Goal: Task Accomplishment & Management: Use online tool/utility

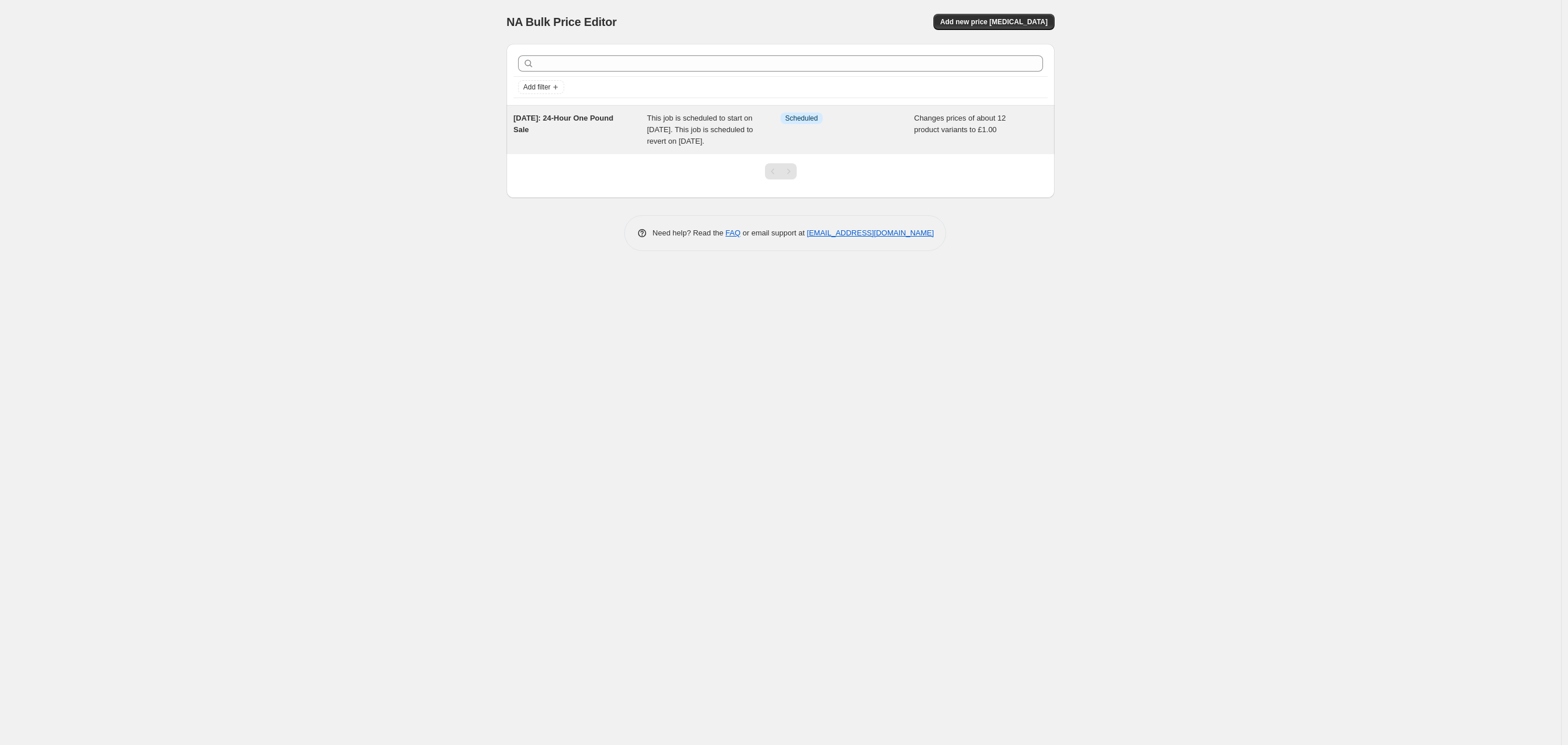
click at [697, 132] on span "This job is scheduled to start on 17 October 2025. This job is scheduled to rev…" at bounding box center [700, 130] width 106 height 32
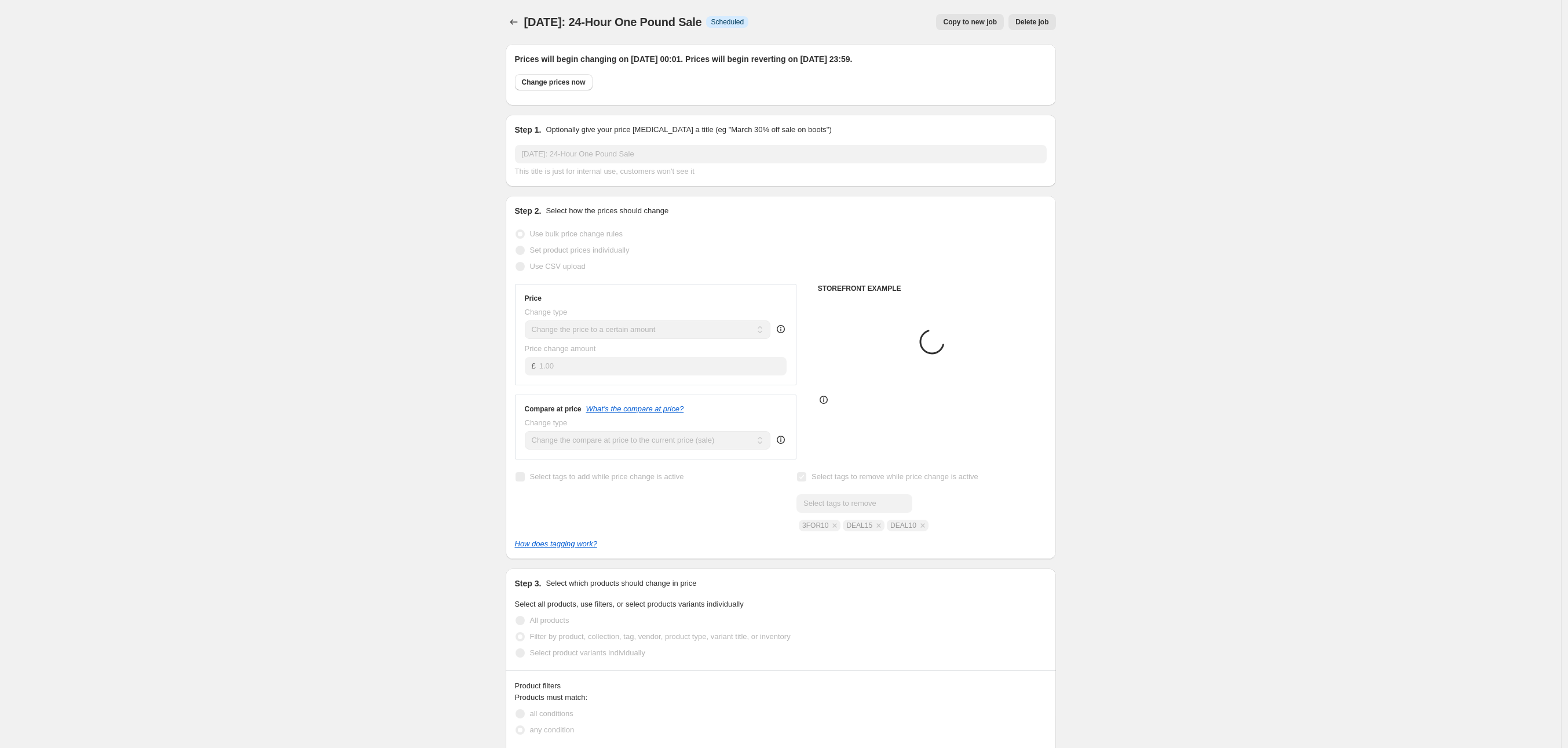
select select "collection"
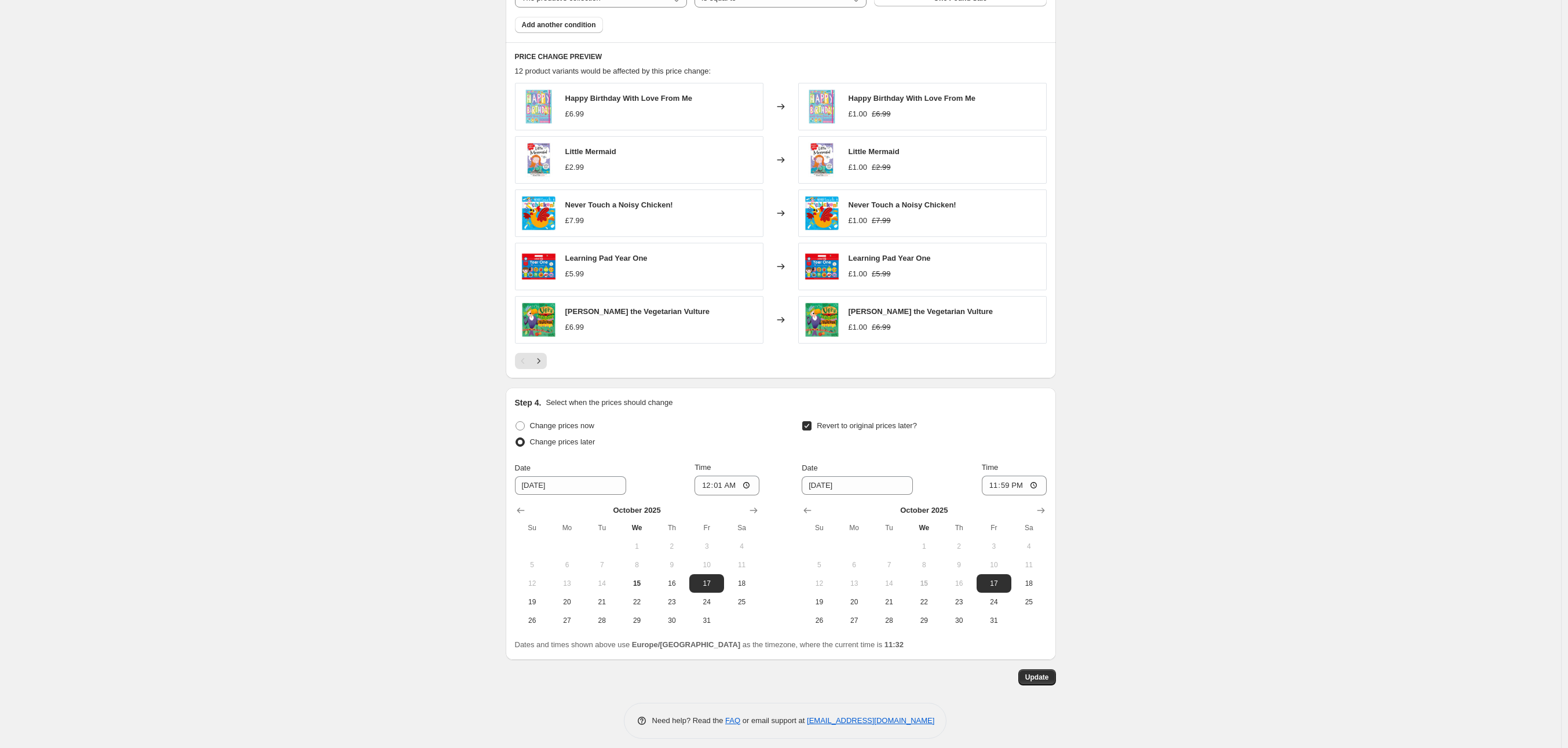
scroll to position [766, 0]
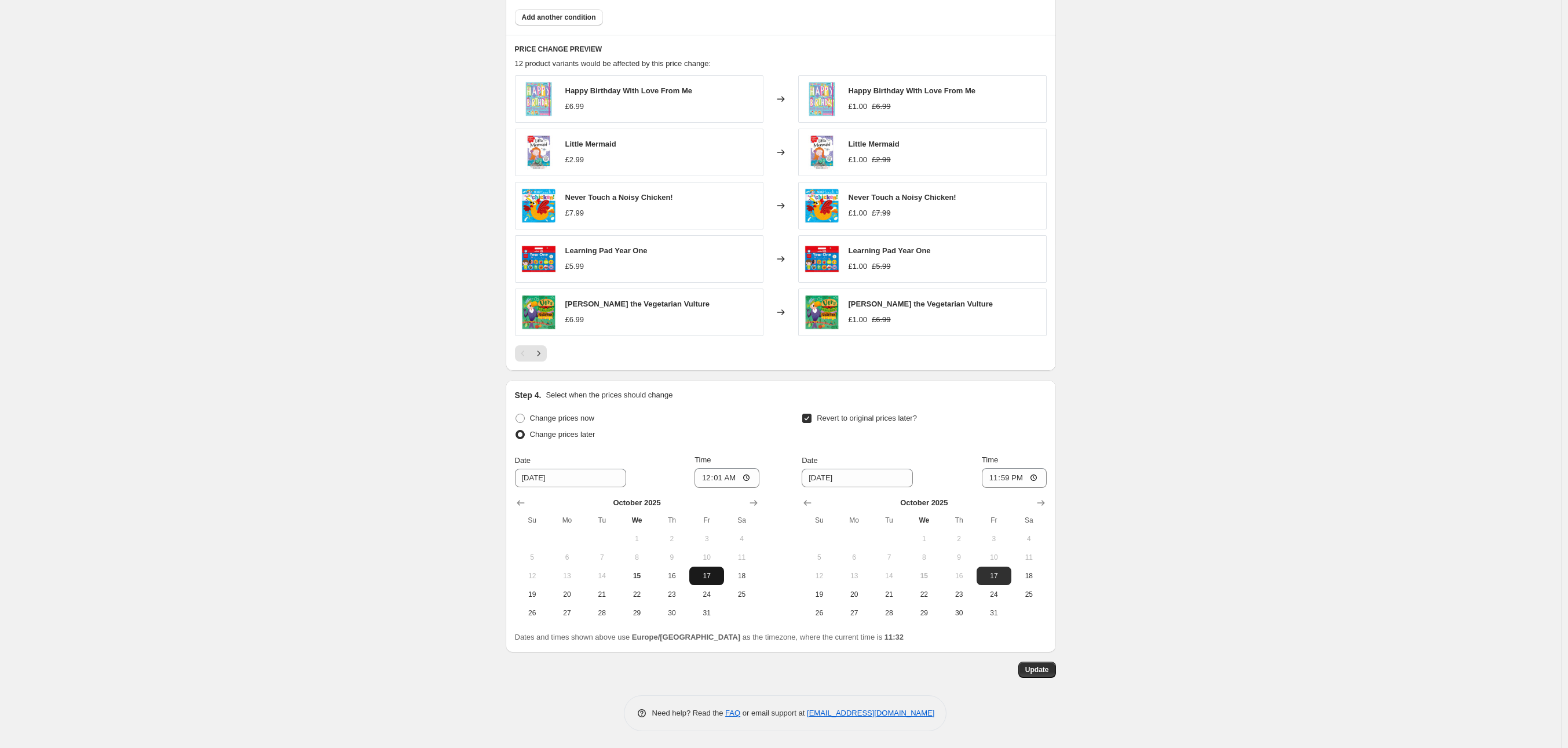
click at [711, 576] on span "17" at bounding box center [707, 576] width 26 height 9
click at [676, 577] on span "16" at bounding box center [672, 576] width 26 height 9
type input "10/16/2025"
click at [720, 478] on input "00:01" at bounding box center [727, 478] width 65 height 20
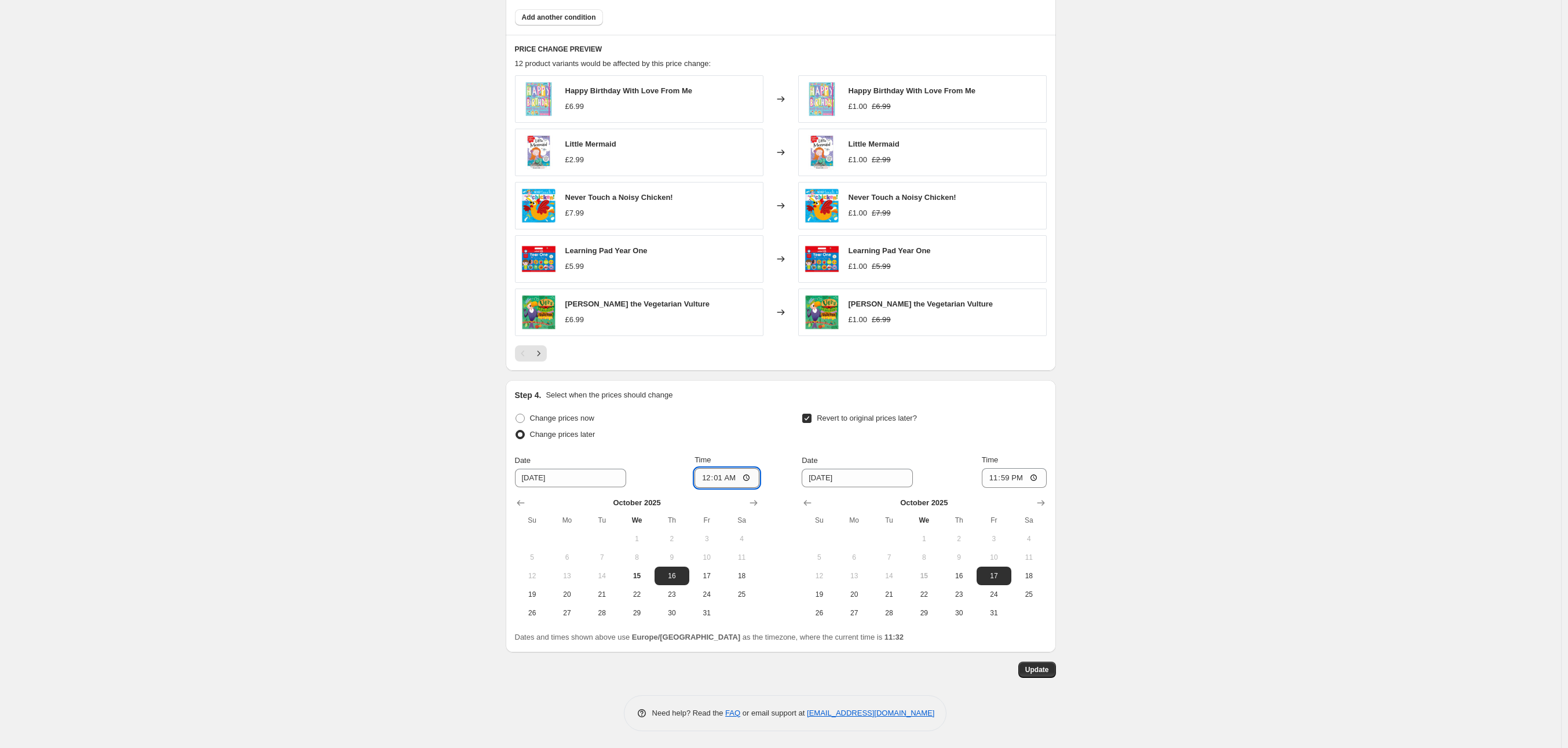
click at [754, 475] on input "00:01" at bounding box center [727, 478] width 65 height 20
click at [749, 477] on input "00:01" at bounding box center [727, 478] width 65 height 20
type input "12:00"
click at [757, 421] on div "Change prices now" at bounding box center [636, 418] width 244 height 16
click at [1014, 480] on input "23:59" at bounding box center [1014, 478] width 65 height 20
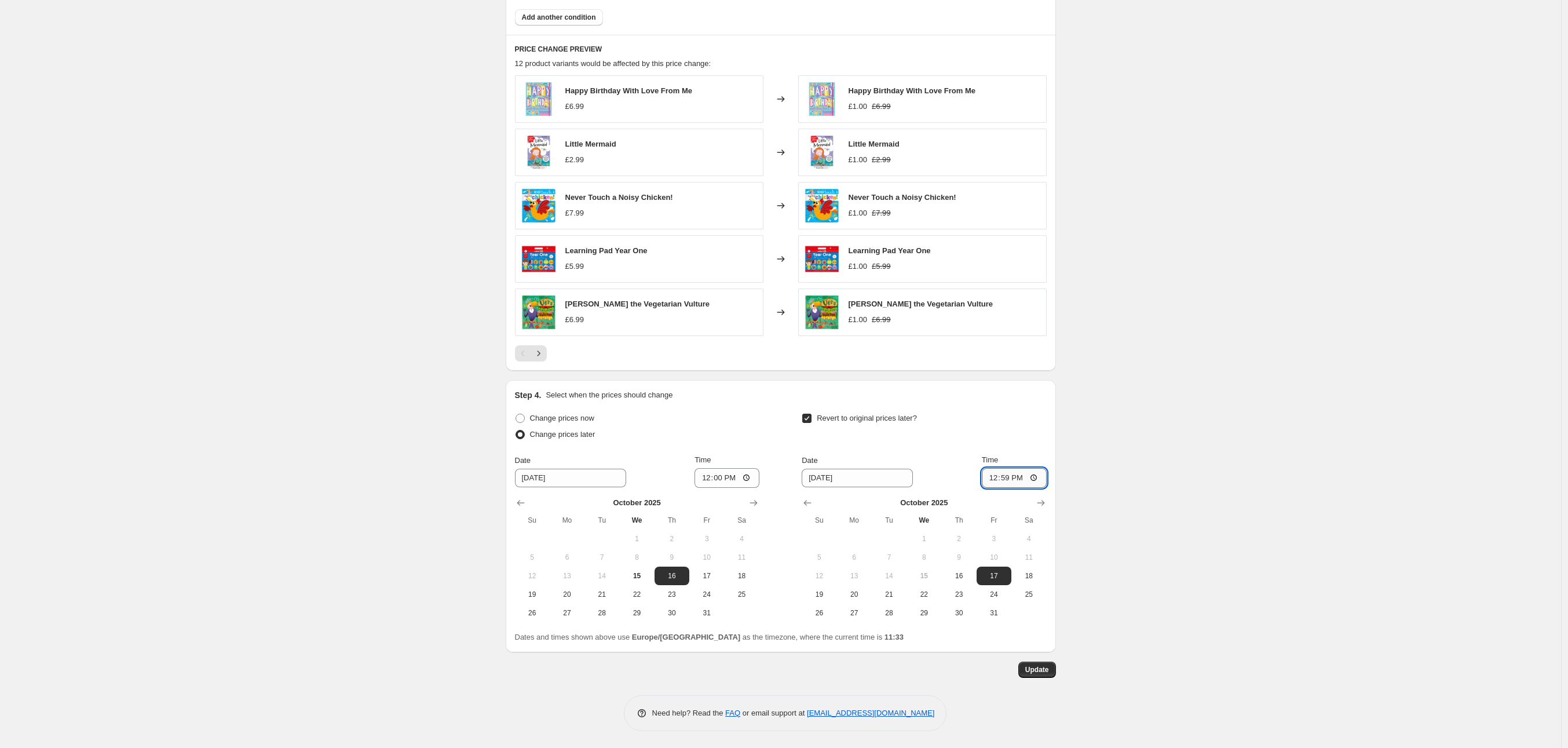
type input "12:00"
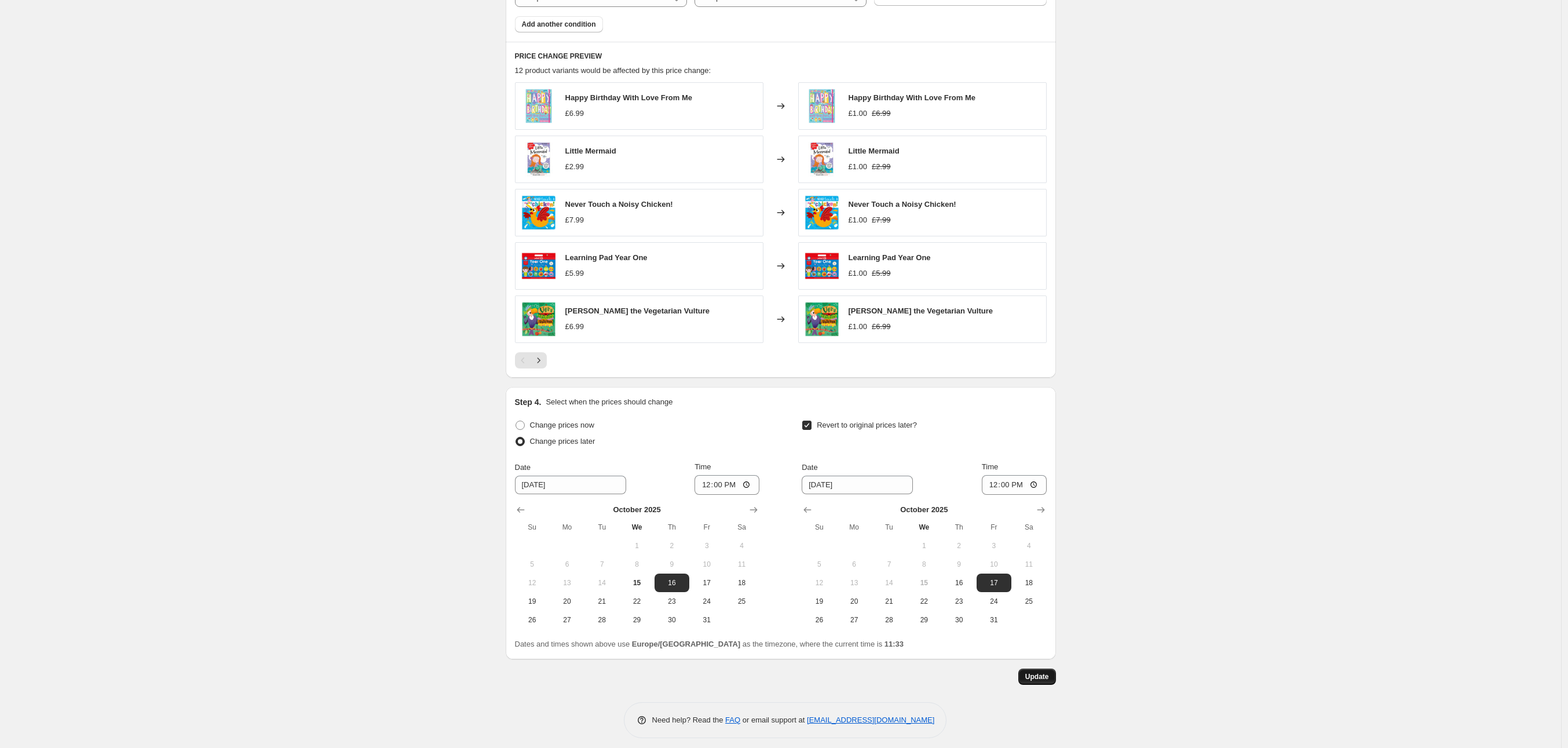
scroll to position [762, 0]
click at [680, 597] on span "23" at bounding box center [672, 598] width 26 height 9
type input "10/23/2025"
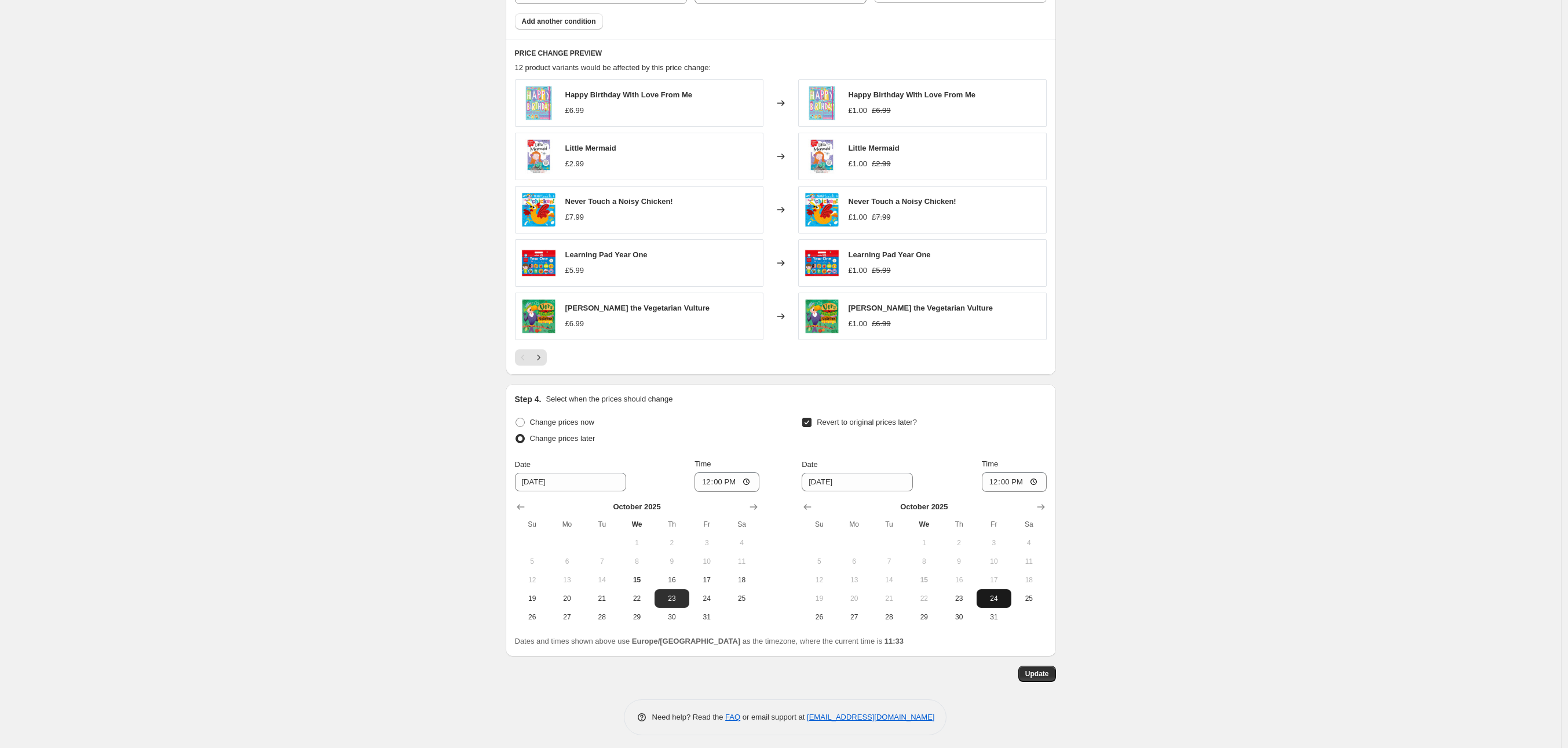
click at [1002, 594] on span "24" at bounding box center [994, 598] width 26 height 9
type input "10/24/2025"
click at [1053, 673] on button "Update" at bounding box center [1037, 673] width 38 height 16
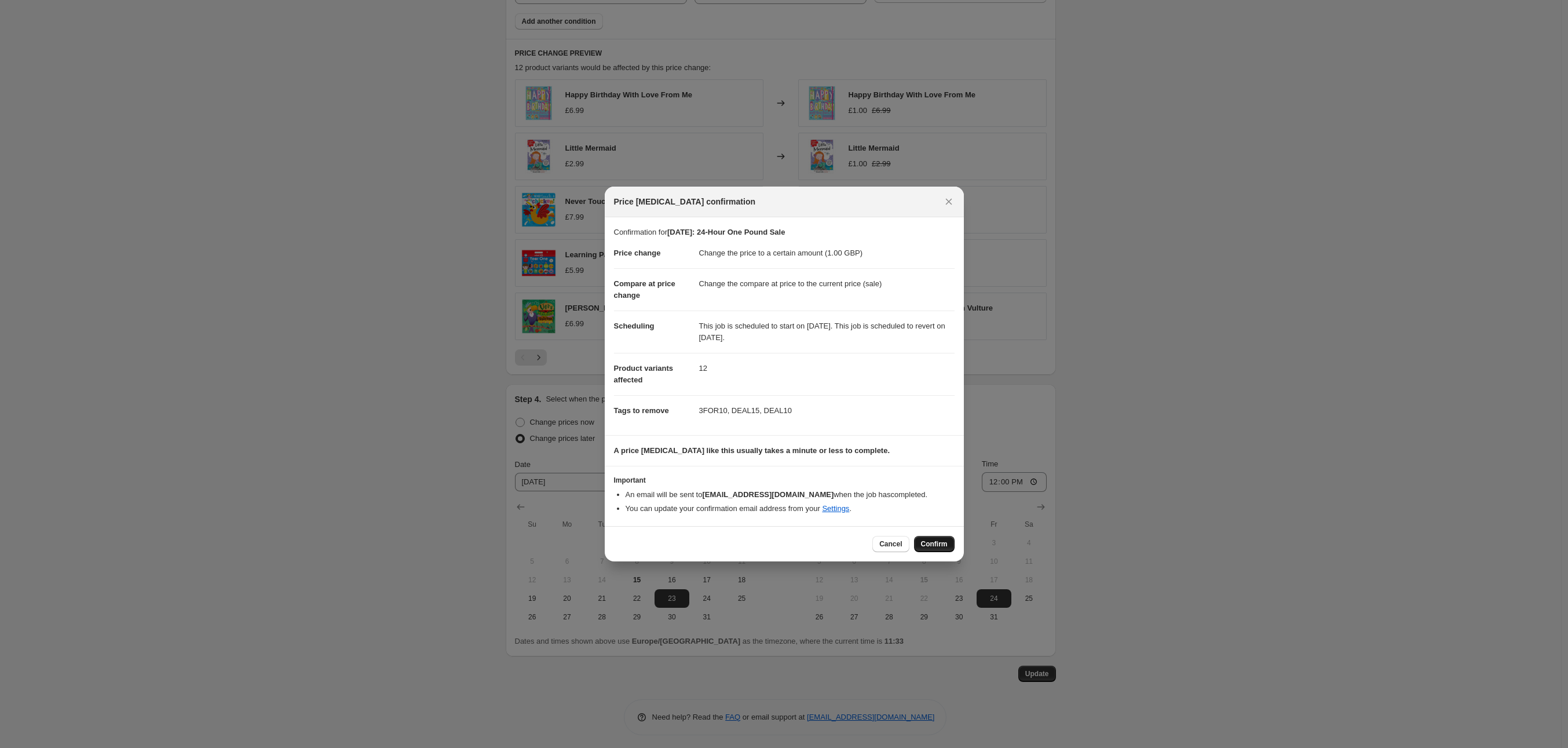
click at [936, 542] on span "Confirm" at bounding box center [934, 544] width 26 height 9
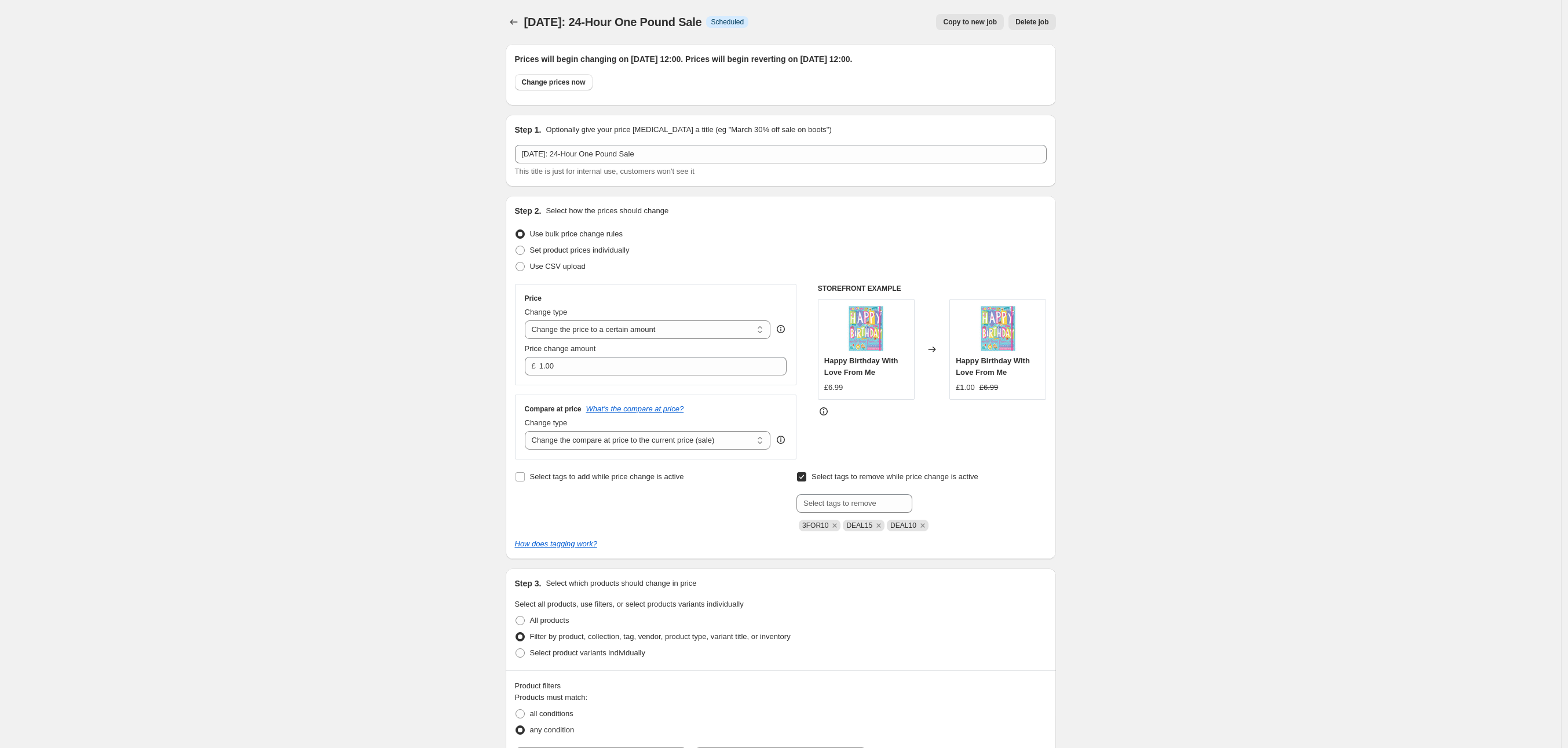
click at [1141, 541] on div "OCT25: 24-Hour One Pound Sale. This page is ready OCT25: 24-Hour One Pound Sale…" at bounding box center [780, 757] width 1561 height 1515
